Goal: Use online tool/utility

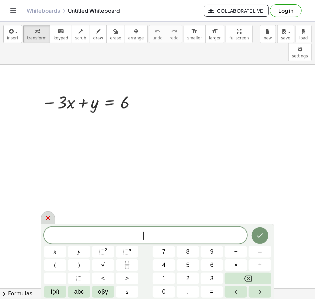
click at [46, 220] on icon at bounding box center [48, 218] width 5 height 5
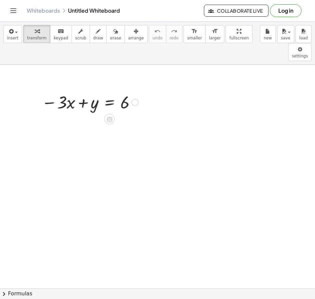
click at [105, 90] on div at bounding box center [89, 101] width 103 height 23
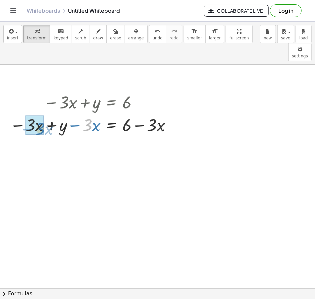
drag, startPoint x: 92, startPoint y: 109, endPoint x: 45, endPoint y: 113, distance: 47.5
click at [45, 113] on div at bounding box center [92, 124] width 171 height 23
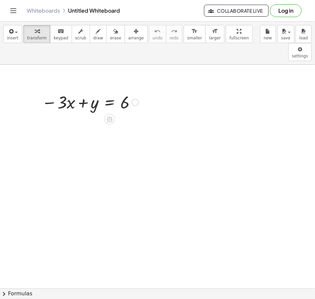
click at [109, 90] on div at bounding box center [89, 101] width 103 height 23
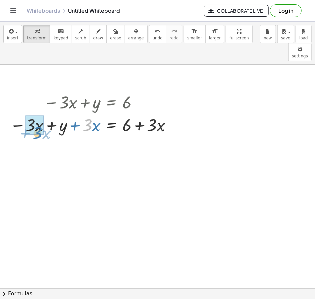
drag, startPoint x: 90, startPoint y: 109, endPoint x: 39, endPoint y: 117, distance: 51.6
click at [39, 117] on div at bounding box center [92, 124] width 171 height 23
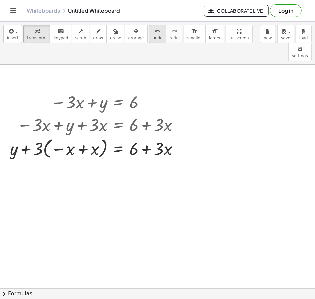
click at [153, 40] on span "undo" at bounding box center [158, 38] width 10 height 5
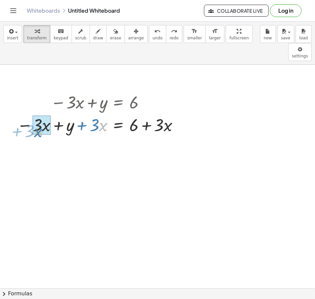
drag, startPoint x: 100, startPoint y: 108, endPoint x: 35, endPoint y: 114, distance: 65.3
